Goal: Task Accomplishment & Management: Use online tool/utility

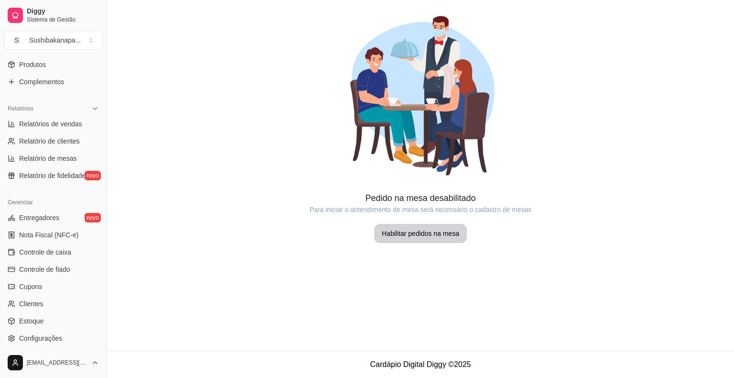
scroll to position [268, 0]
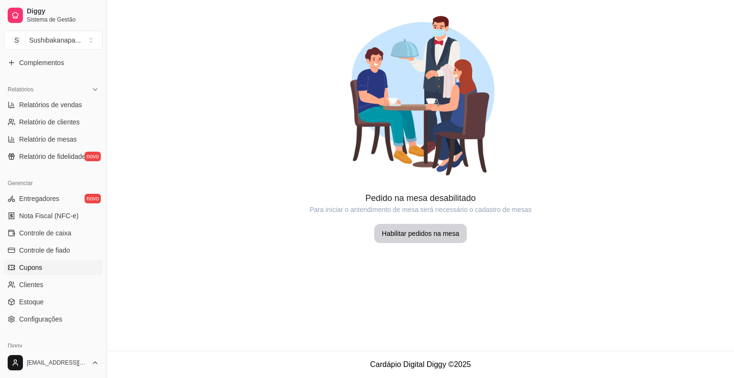
click at [40, 272] on link "Cupons" at bounding box center [53, 267] width 99 height 15
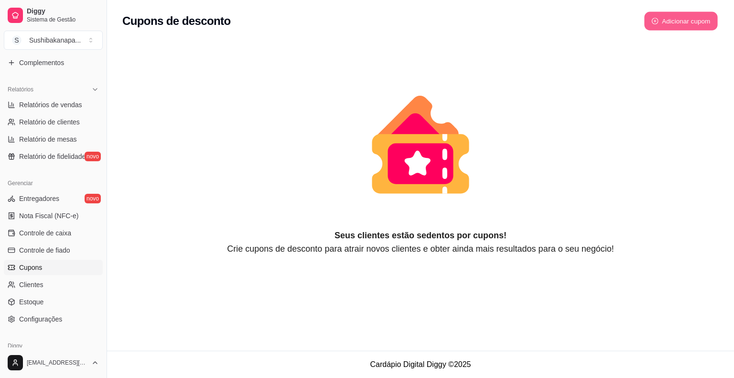
click at [672, 19] on button "Adicionar cupom" at bounding box center [682, 21] width 74 height 19
select select "FIXED_VALUE"
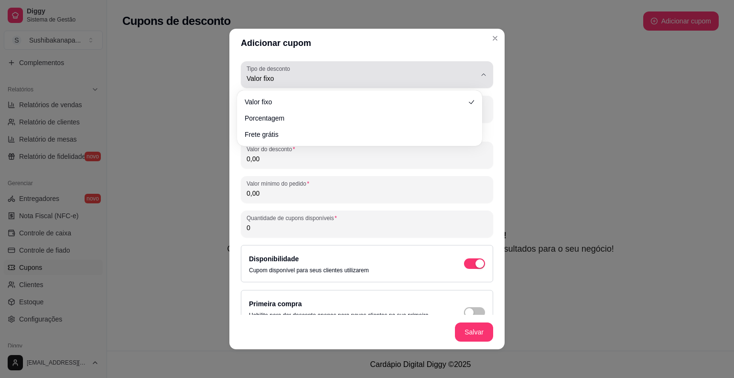
click at [480, 75] on icon "button" at bounding box center [484, 75] width 8 height 8
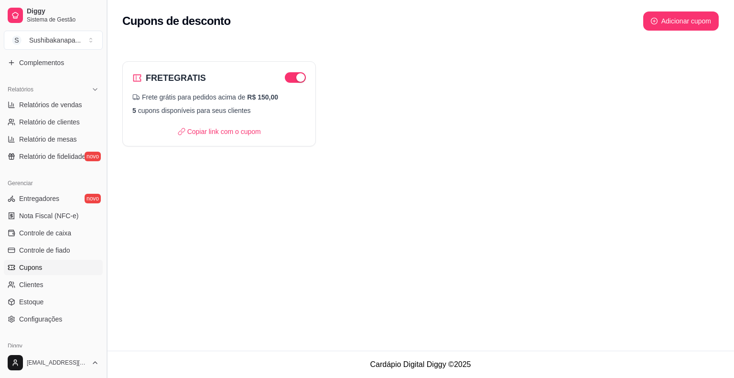
click at [103, 62] on button "Toggle Sidebar" at bounding box center [107, 189] width 8 height 378
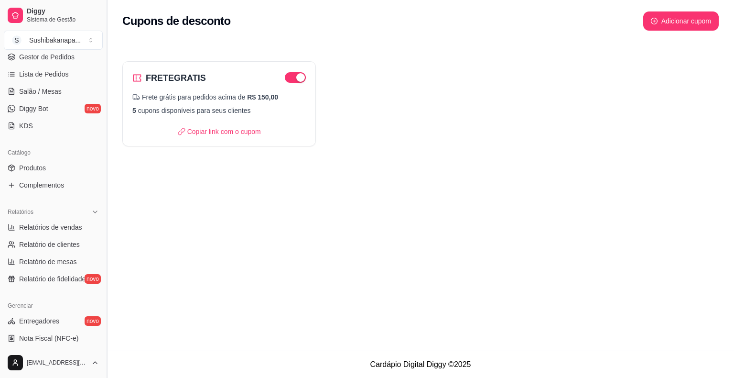
click at [103, 62] on div "Diggy Sistema de Gestão S Sushibakanapa ... Loja aberta Plano Essencial até 03/…" at bounding box center [367, 189] width 734 height 378
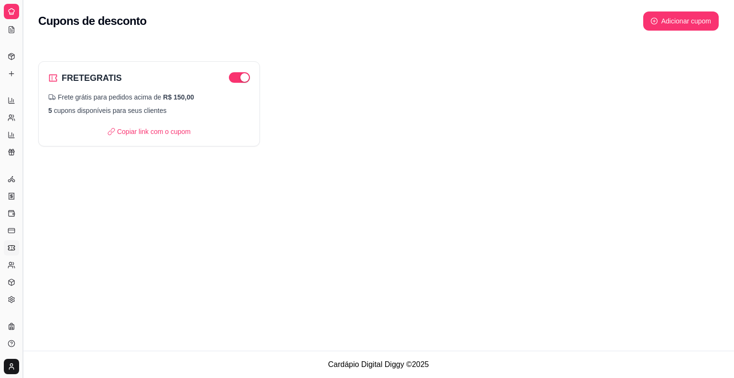
scroll to position [117, 0]
click at [12, 32] on icon at bounding box center [11, 32] width 2 height 0
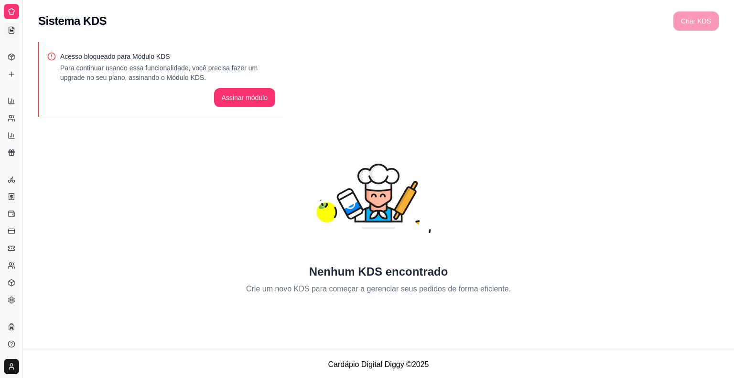
click at [12, 8] on icon at bounding box center [12, 12] width 8 height 8
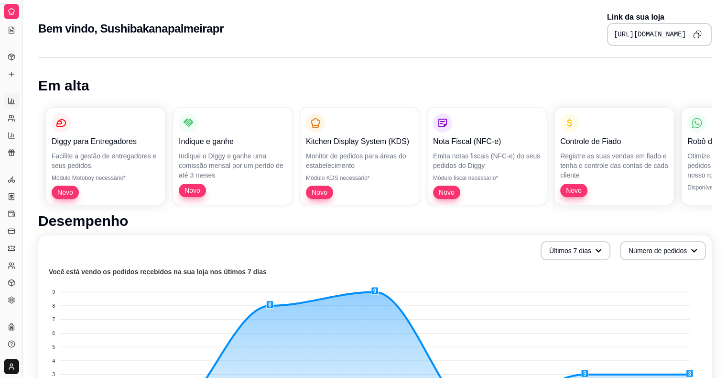
click at [11, 100] on icon at bounding box center [12, 101] width 8 height 8
select select "ALL"
select select "0"
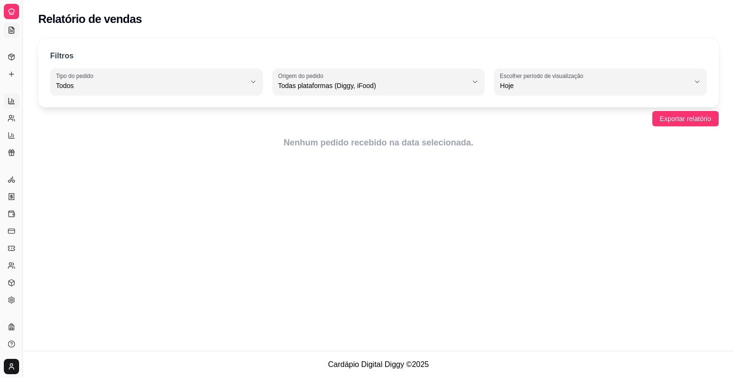
click at [11, 32] on icon at bounding box center [11, 32] width 2 height 0
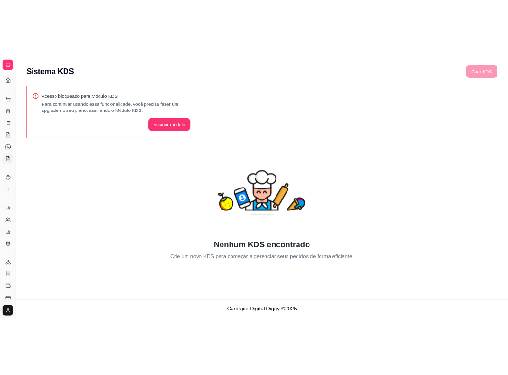
scroll to position [117, 0]
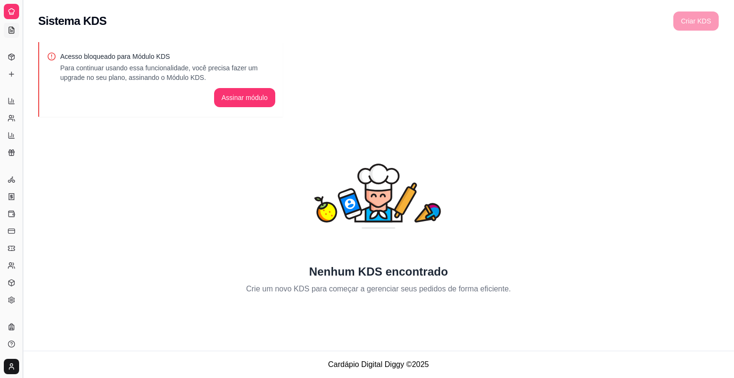
drag, startPoint x: 0, startPoint y: 33, endPoint x: 21, endPoint y: 27, distance: 22.1
click at [21, 27] on div "Diggy Sistema de Gestão S Sushibakanapa ... Loja aberta Plano Essencial até 03/…" at bounding box center [11, 189] width 22 height 378
